Goal: Task Accomplishment & Management: Manage account settings

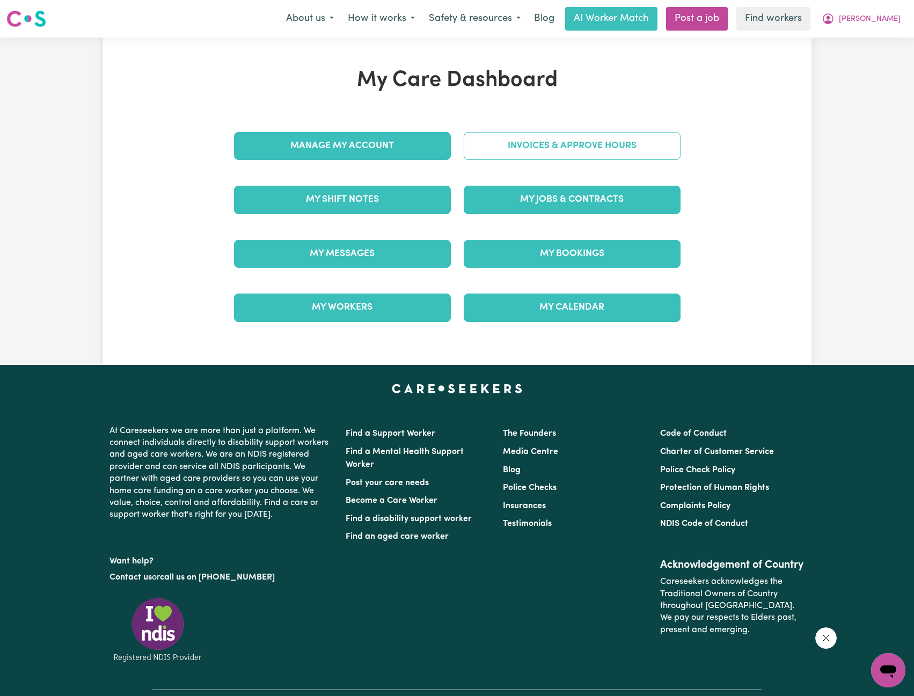
click at [552, 151] on link "Invoices & Approve Hours" at bounding box center [572, 146] width 217 height 28
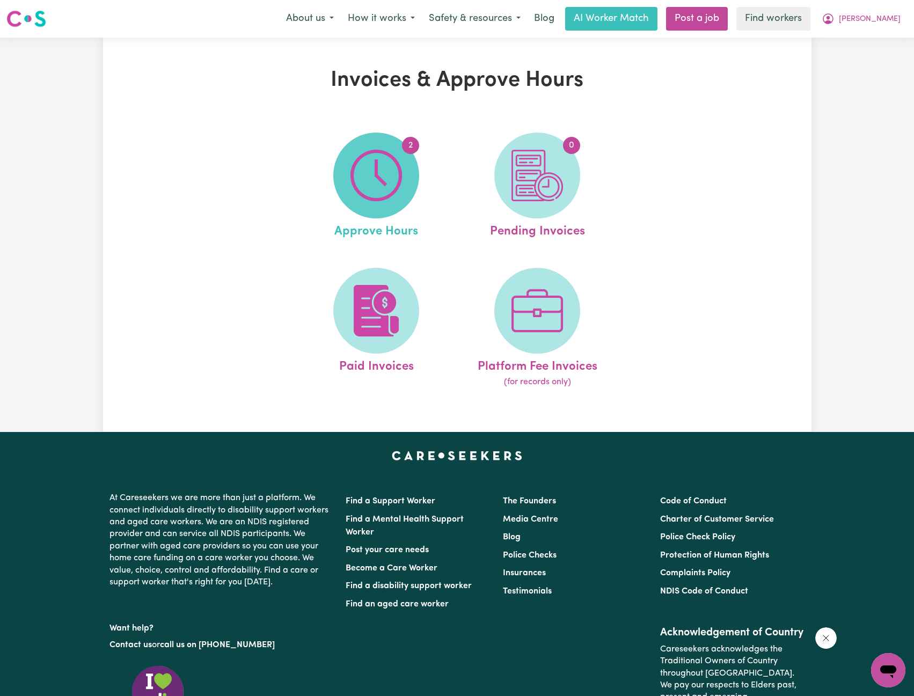
click at [387, 192] on img at bounding box center [377, 176] width 52 height 52
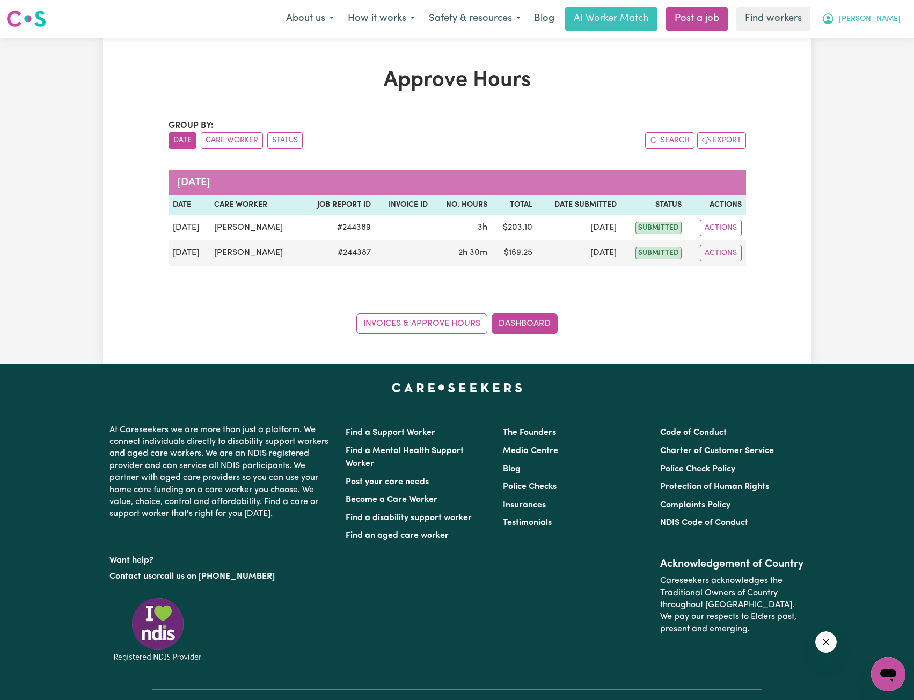
click at [880, 22] on button "[PERSON_NAME]" at bounding box center [861, 19] width 93 height 23
click at [866, 38] on link "My Dashboard" at bounding box center [864, 42] width 85 height 20
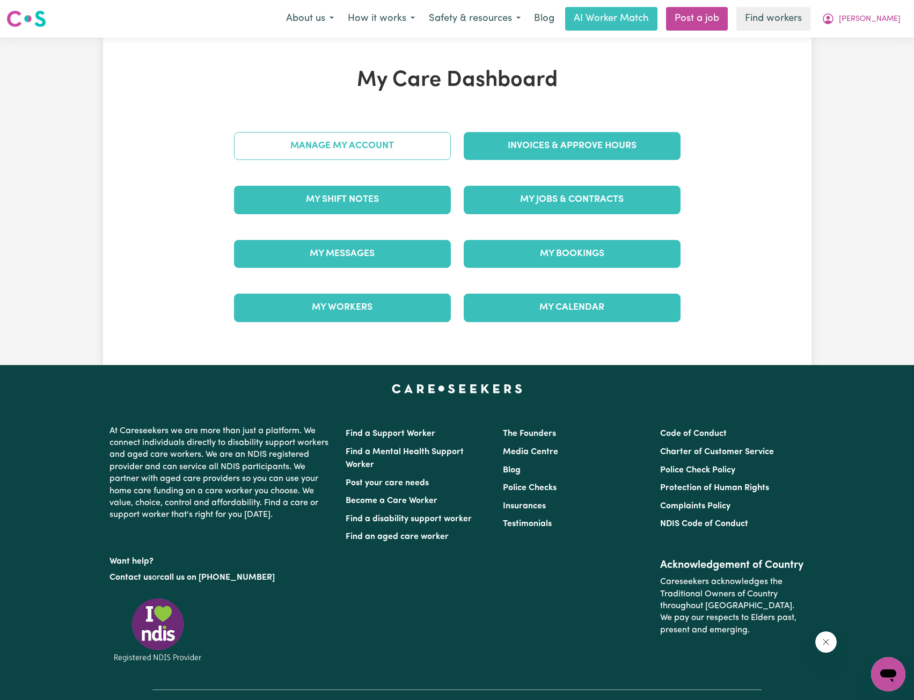
click at [389, 152] on link "Manage My Account" at bounding box center [342, 146] width 217 height 28
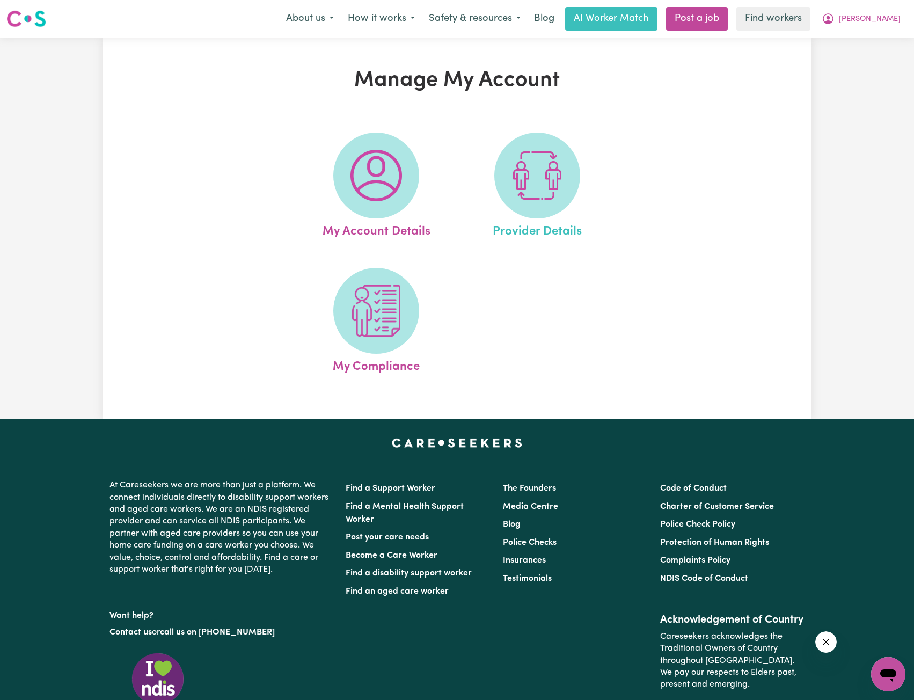
click at [487, 165] on link "Provider Details" at bounding box center [537, 187] width 155 height 108
select select "NDIS_FUNDING_PLAN_MANAGED"
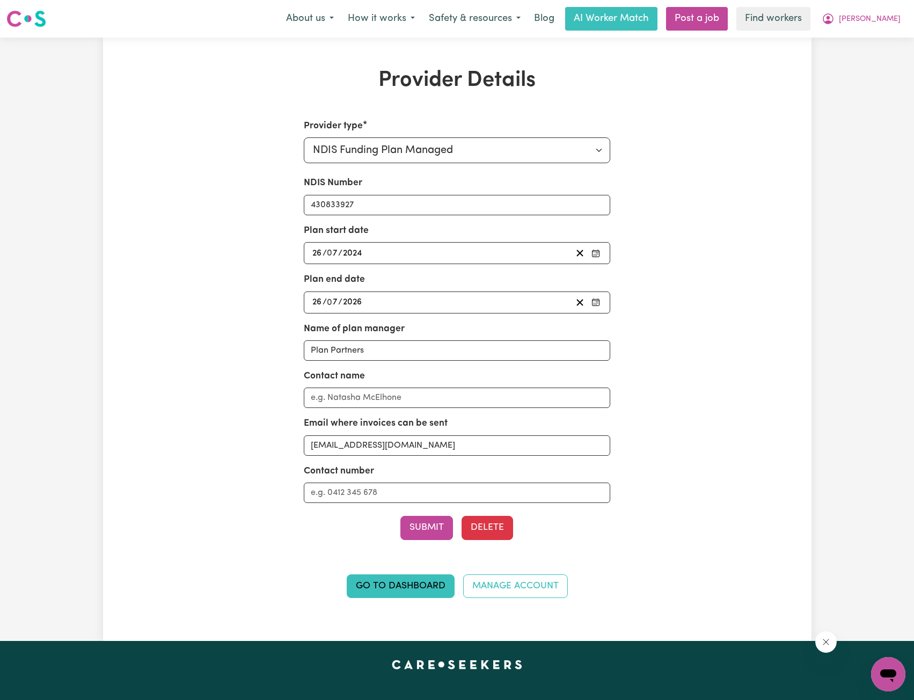
click at [910, 15] on div "Menu About us How it works Safety & resources Blog AI Worker Match Post a job F…" at bounding box center [457, 18] width 914 height 25
drag, startPoint x: 895, startPoint y: 18, endPoint x: 889, endPoint y: 24, distance: 8.0
click at [895, 18] on span "[PERSON_NAME]" at bounding box center [870, 19] width 62 height 12
click at [867, 38] on link "My Dashboard" at bounding box center [864, 42] width 85 height 20
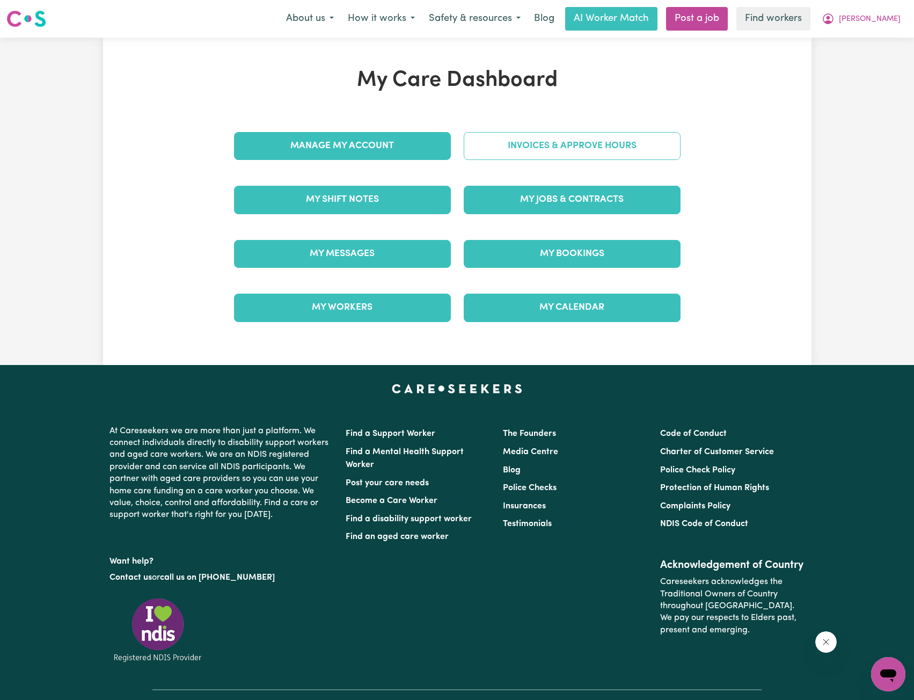
click at [517, 151] on link "Invoices & Approve Hours" at bounding box center [572, 146] width 217 height 28
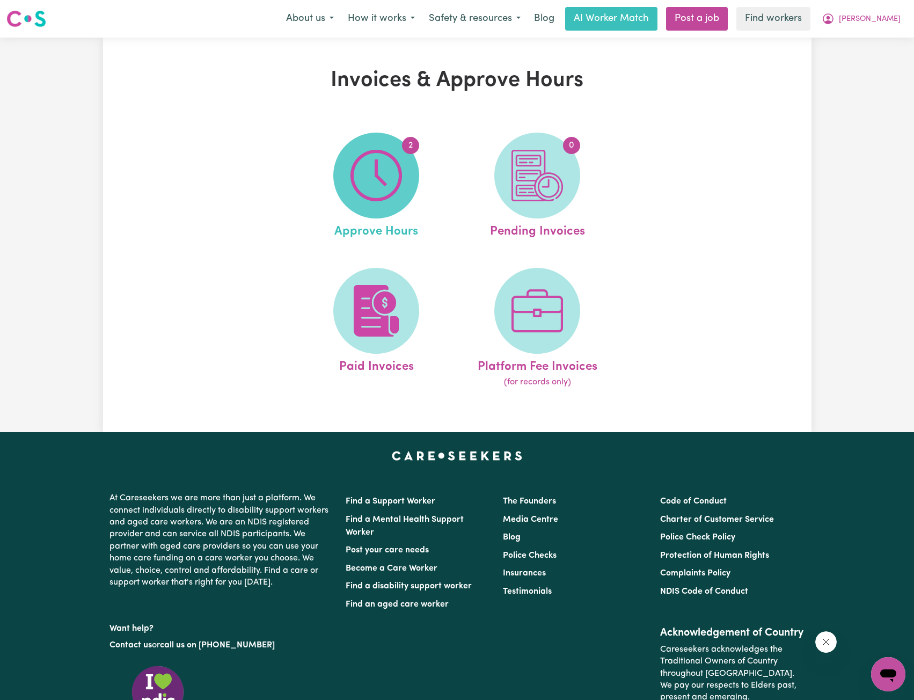
click at [402, 186] on img at bounding box center [377, 176] width 52 height 52
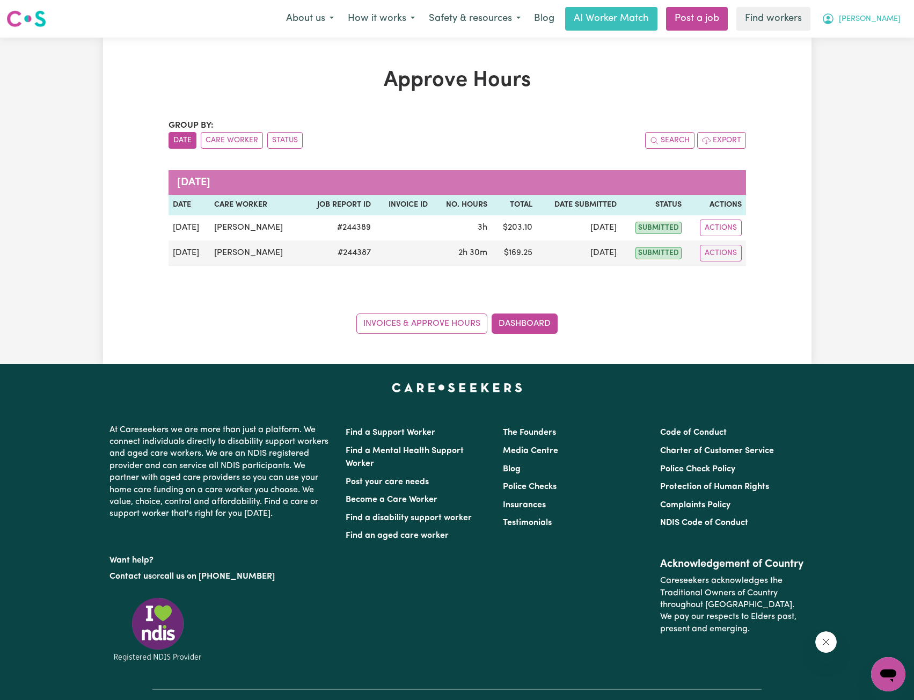
click at [893, 19] on span "[PERSON_NAME]" at bounding box center [870, 19] width 62 height 12
click at [878, 57] on link "Logout" at bounding box center [864, 62] width 85 height 20
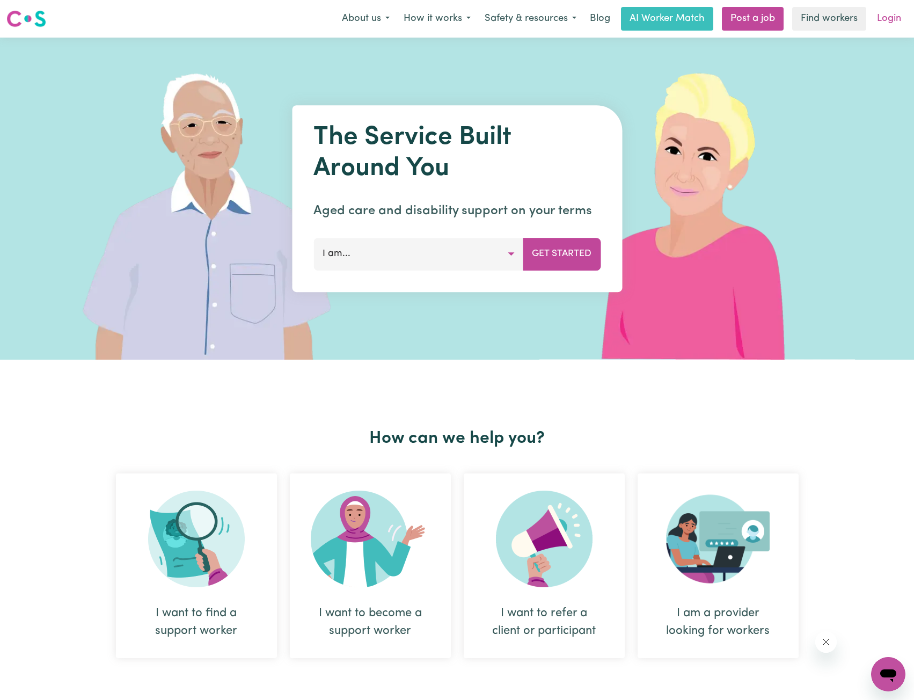
click at [887, 13] on link "Login" at bounding box center [889, 19] width 37 height 24
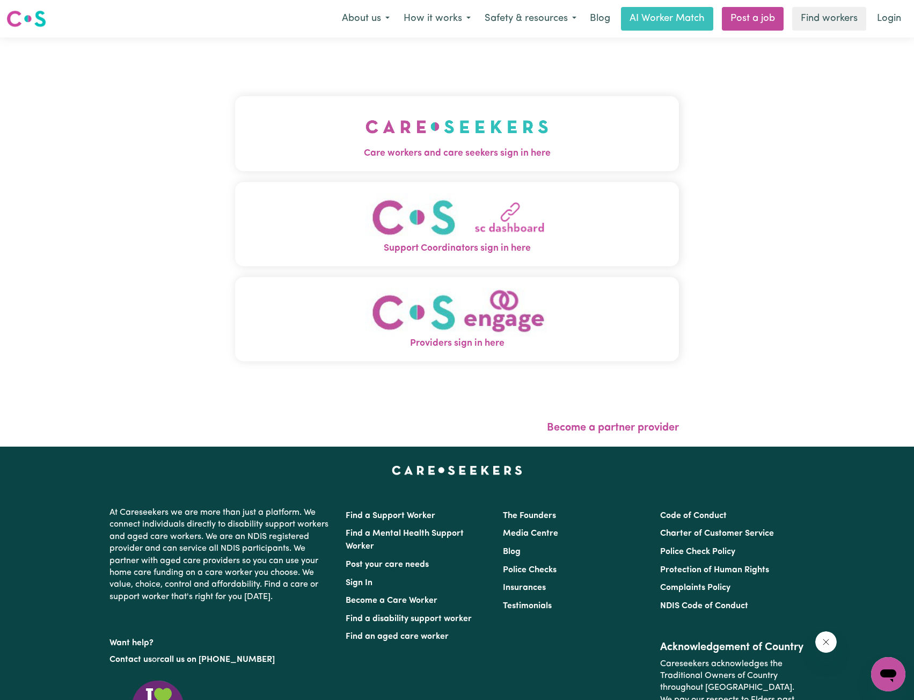
click at [366, 116] on img "Care workers and care seekers sign in here" at bounding box center [457, 127] width 183 height 40
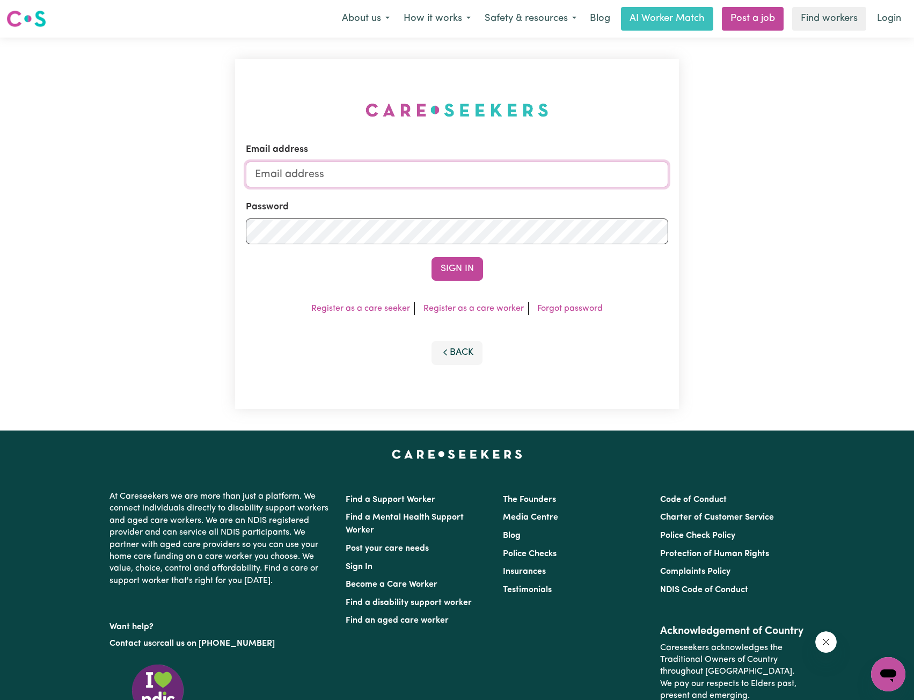
click at [419, 167] on input "Email address" at bounding box center [457, 175] width 423 height 26
drag, startPoint x: 313, startPoint y: 174, endPoint x: 477, endPoint y: 190, distance: 164.5
click at [472, 190] on form "Email address [EMAIL_ADDRESS][PERSON_NAME][DOMAIN_NAME] Password Sign In" at bounding box center [457, 212] width 423 height 138
type input "superuser~[EMAIL_ADDRESS][DOMAIN_NAME]"
click at [459, 264] on button "Sign In" at bounding box center [458, 269] width 52 height 24
